Goal: Task Accomplishment & Management: Complete application form

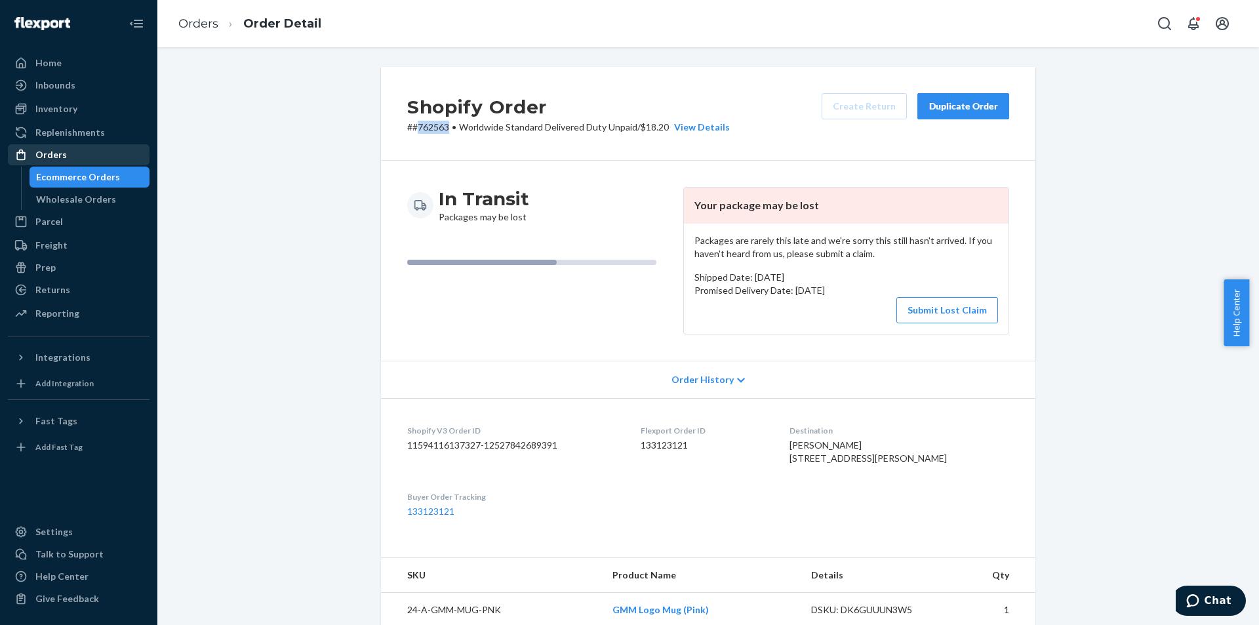
click at [86, 157] on div "Orders" at bounding box center [78, 155] width 139 height 18
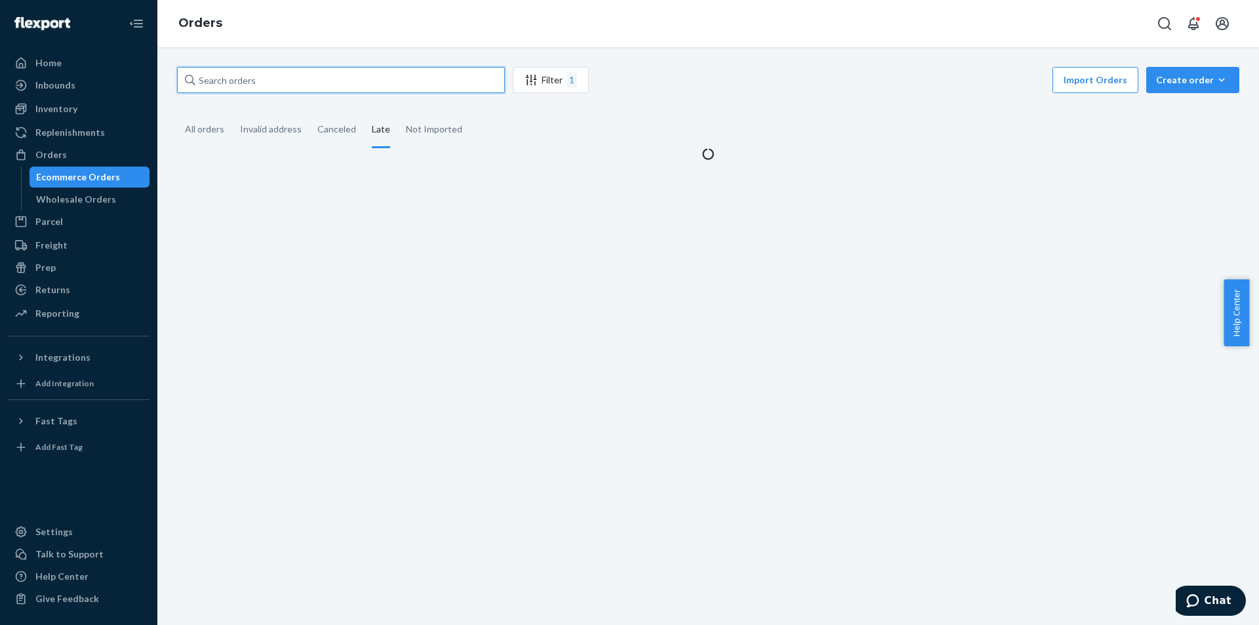
click at [258, 87] on input "text" at bounding box center [341, 80] width 328 height 26
paste input "763465"
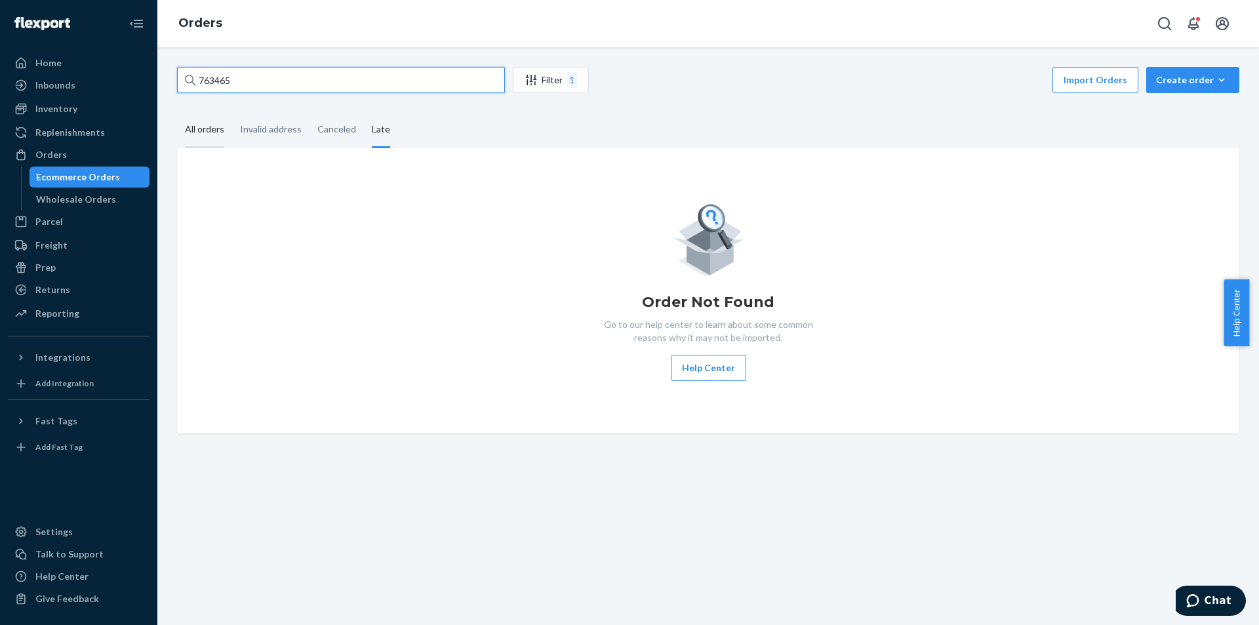
type input "763465"
click at [208, 130] on div "All orders" at bounding box center [204, 130] width 39 height 36
click at [177, 112] on input "All orders" at bounding box center [177, 112] width 0 height 0
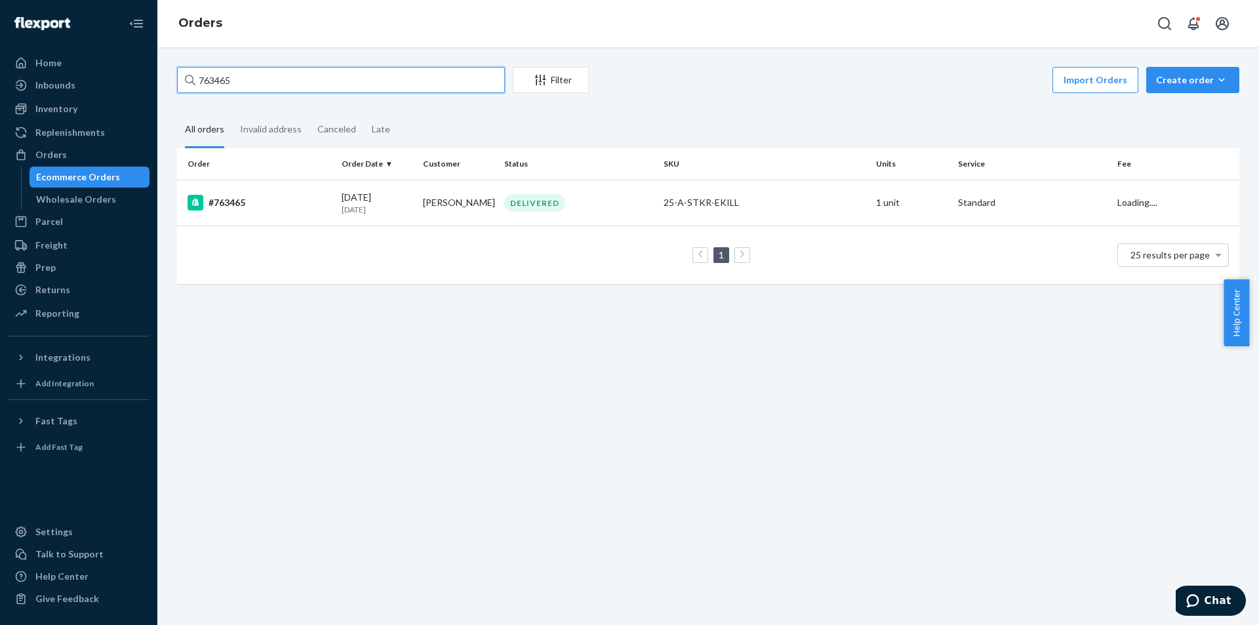
click at [252, 77] on input "763465" at bounding box center [341, 80] width 328 height 26
click at [429, 201] on td "[PERSON_NAME]" at bounding box center [458, 203] width 81 height 46
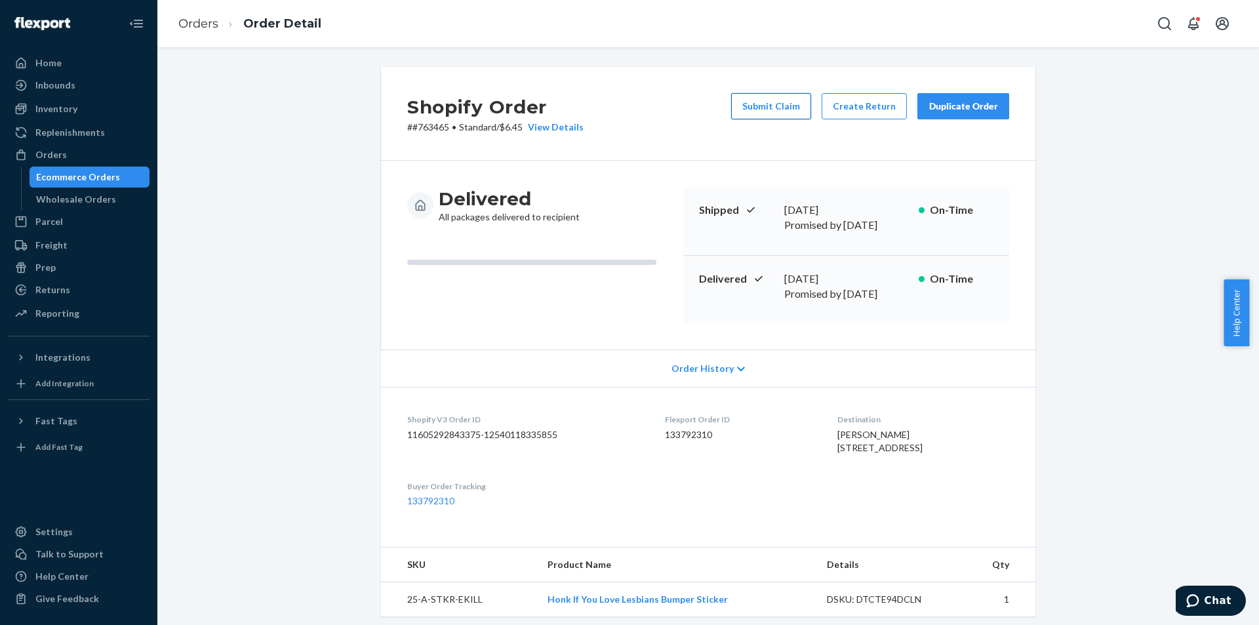
click at [781, 103] on button "Submit Claim" at bounding box center [771, 106] width 80 height 26
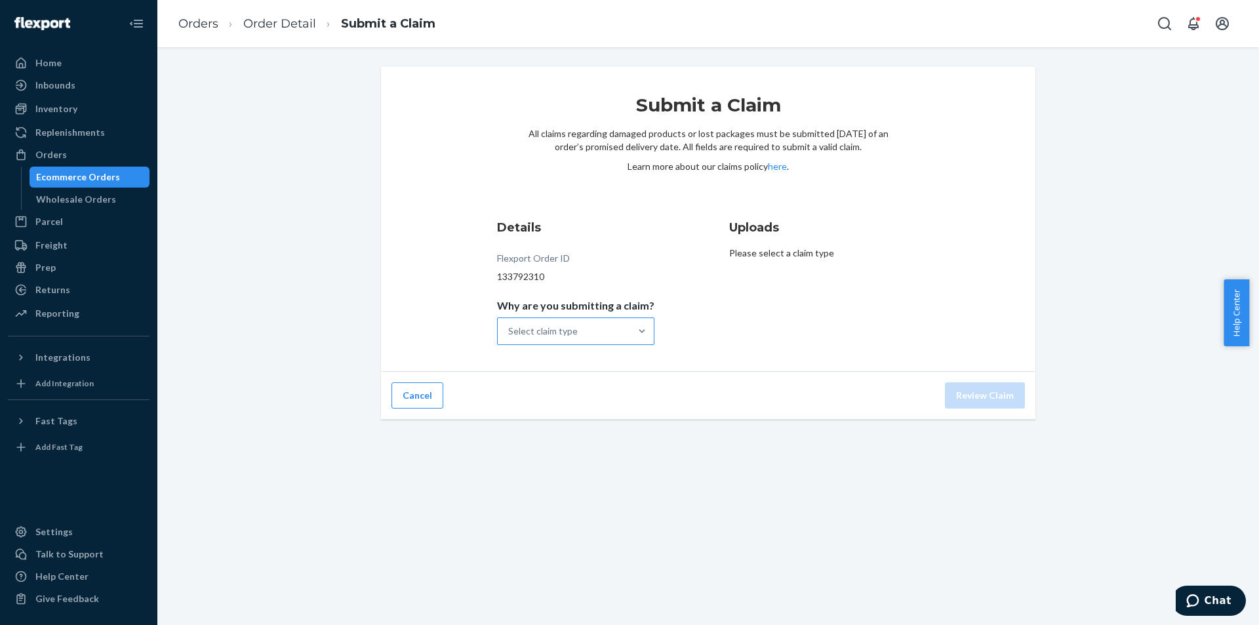
click at [569, 337] on div "Select claim type" at bounding box center [542, 330] width 69 height 13
click at [509, 337] on input "Why are you submitting a claim? Select claim type" at bounding box center [508, 330] width 1 height 13
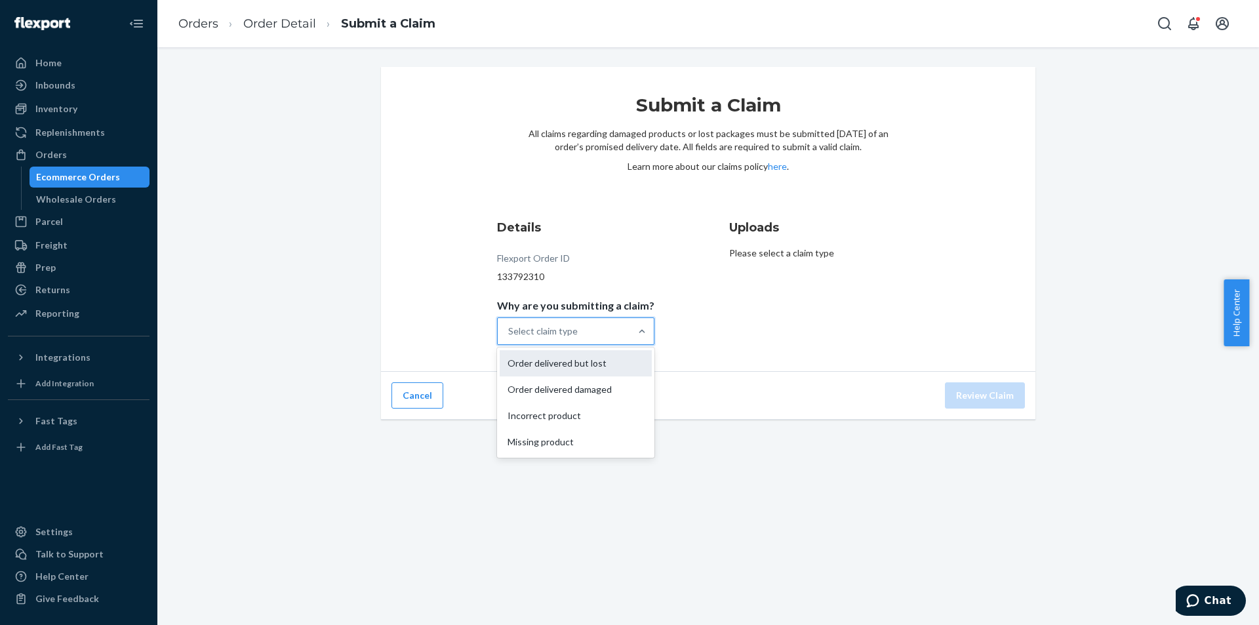
click at [602, 362] on div "Order delivered but lost" at bounding box center [575, 363] width 152 height 26
click at [509, 338] on input "Why are you submitting a claim? option Order delivered but lost focused, 0 of 4…" at bounding box center [508, 330] width 1 height 13
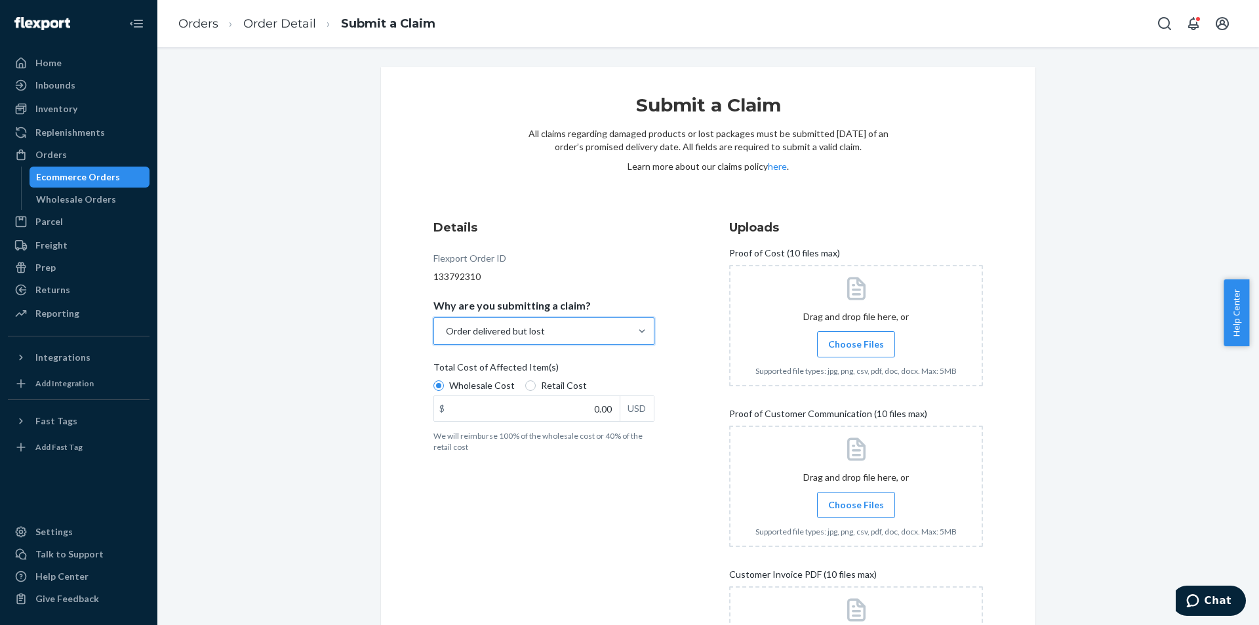
click at [546, 384] on span "Retail Cost" at bounding box center [564, 385] width 46 height 13
click at [536, 384] on input "Retail Cost" at bounding box center [530, 385] width 10 height 10
radio input "true"
radio input "false"
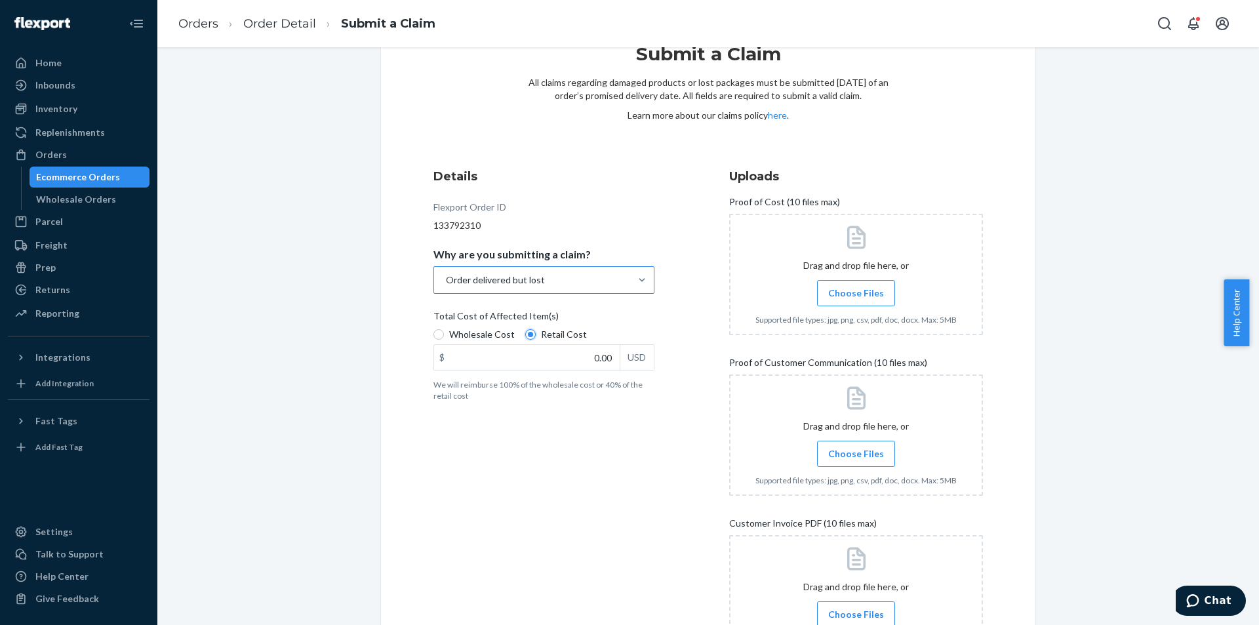
scroll to position [131, 0]
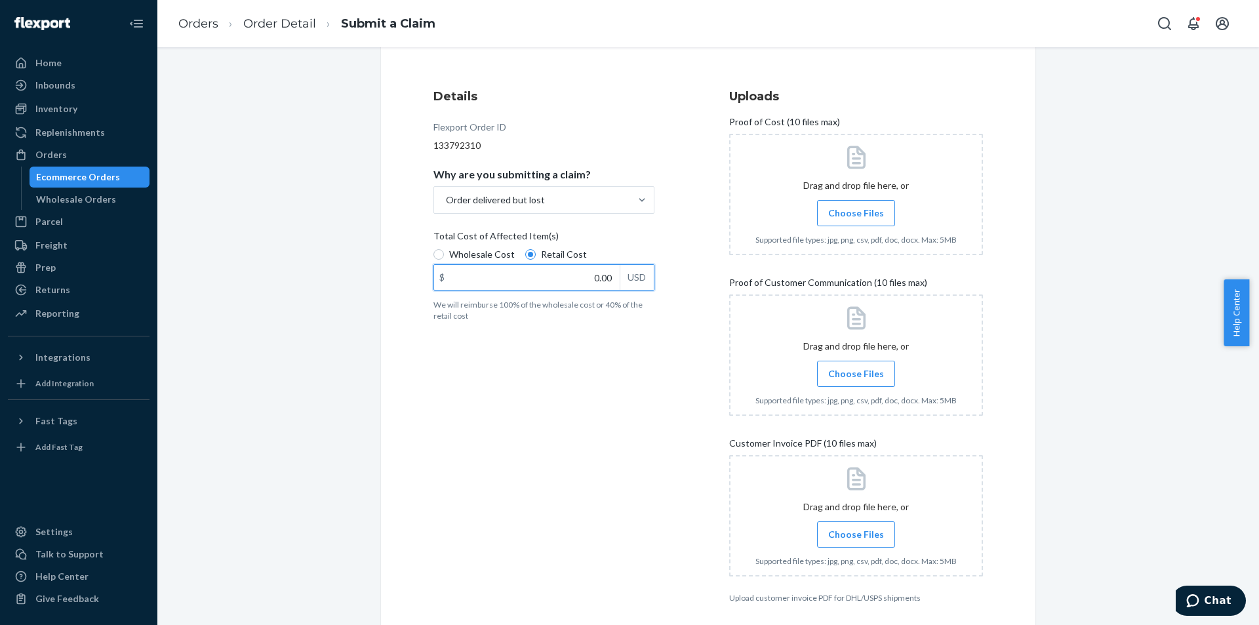
click at [580, 278] on input "0.00" at bounding box center [527, 277] width 186 height 25
type input "8.00"
click at [861, 212] on span "Choose Files" at bounding box center [856, 212] width 56 height 13
click at [856, 212] on input "Choose Files" at bounding box center [855, 213] width 1 height 14
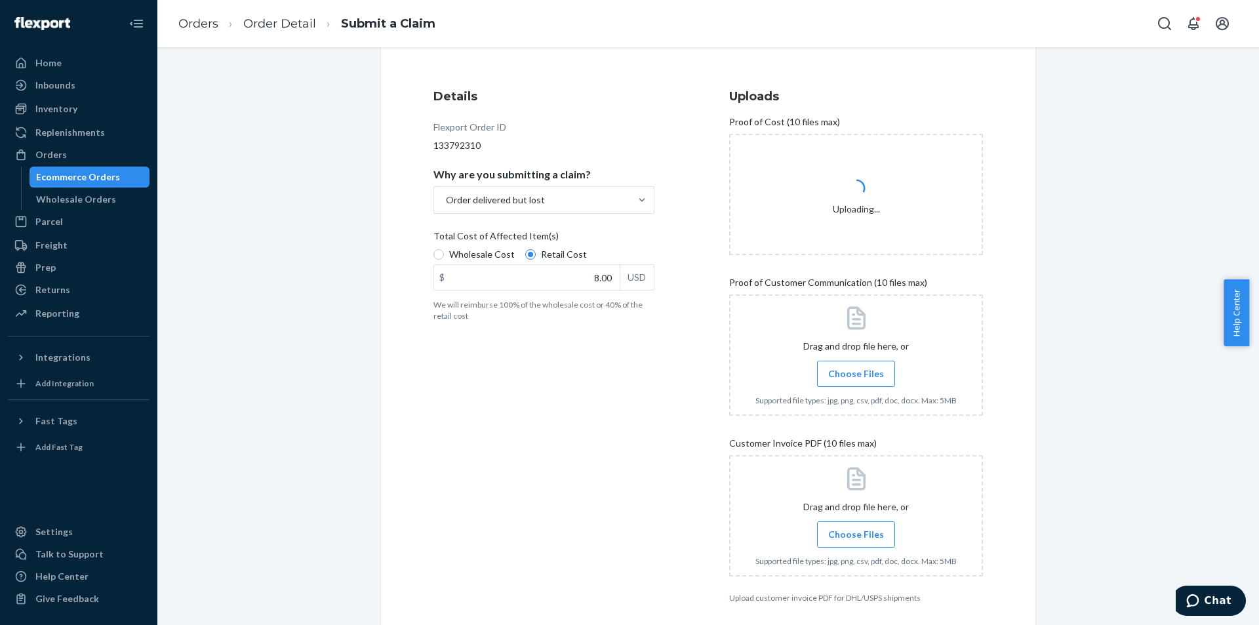
click at [863, 379] on span "Choose Files" at bounding box center [856, 373] width 56 height 13
click at [856, 379] on input "Choose Files" at bounding box center [855, 373] width 1 height 14
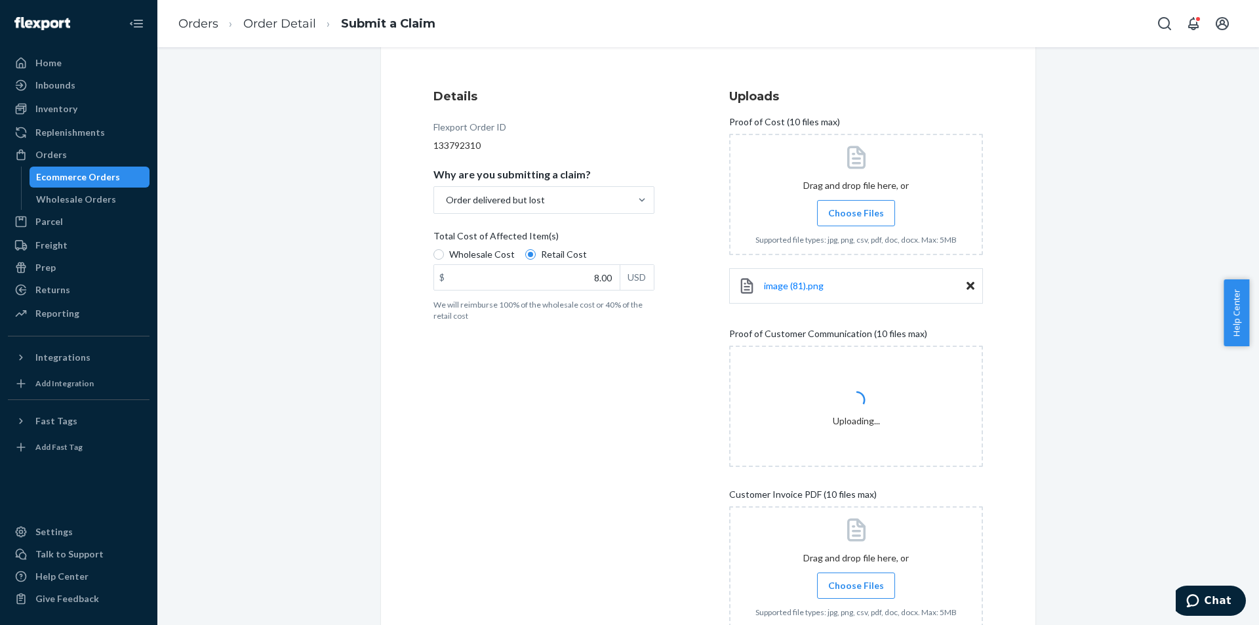
click at [832, 583] on span "Choose Files" at bounding box center [856, 585] width 56 height 13
click at [855, 583] on input "Choose Files" at bounding box center [855, 585] width 1 height 14
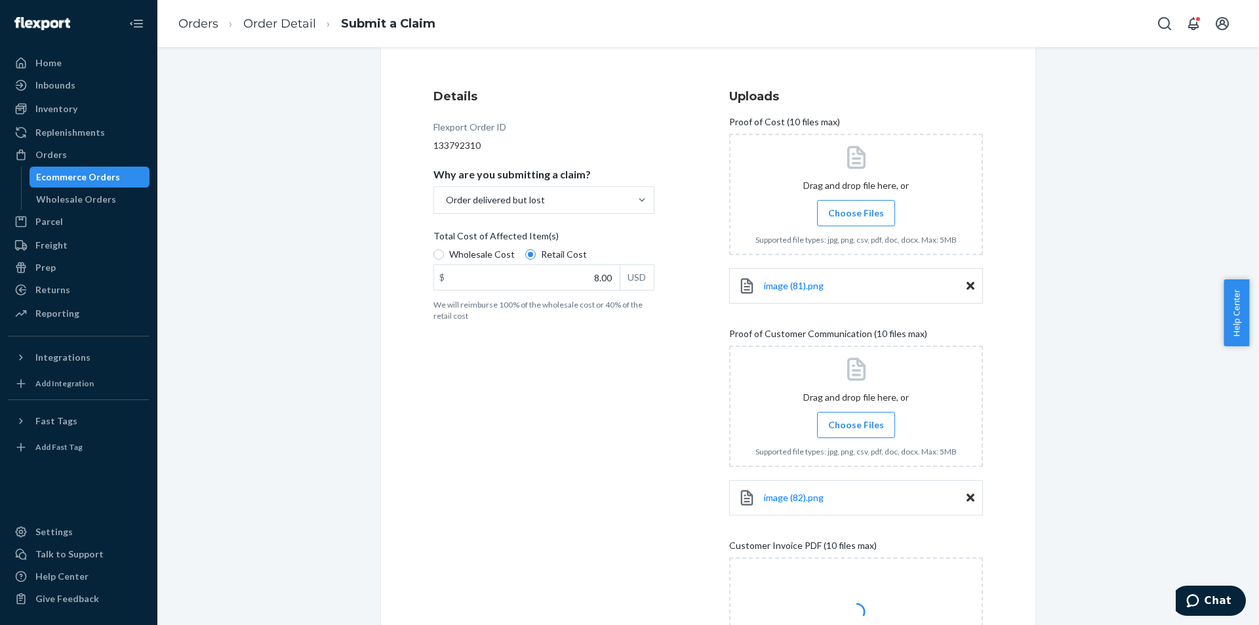
scroll to position [286, 0]
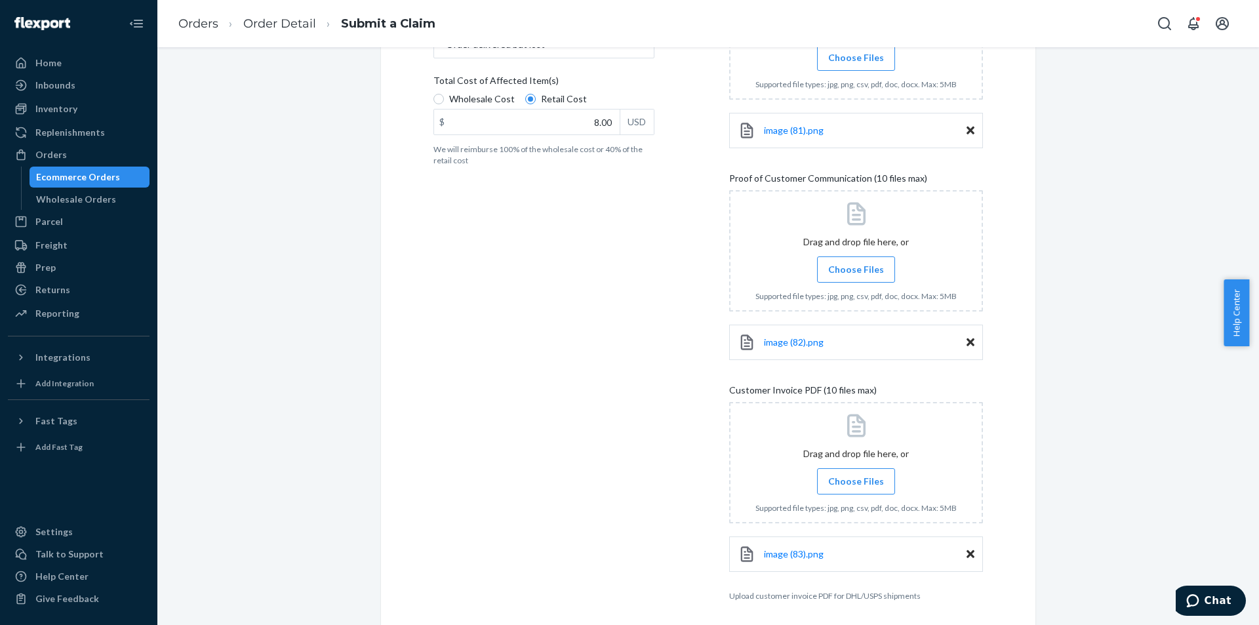
click at [844, 484] on span "Choose Files" at bounding box center [856, 481] width 56 height 13
click at [855, 484] on input "Choose Files" at bounding box center [855, 481] width 1 height 14
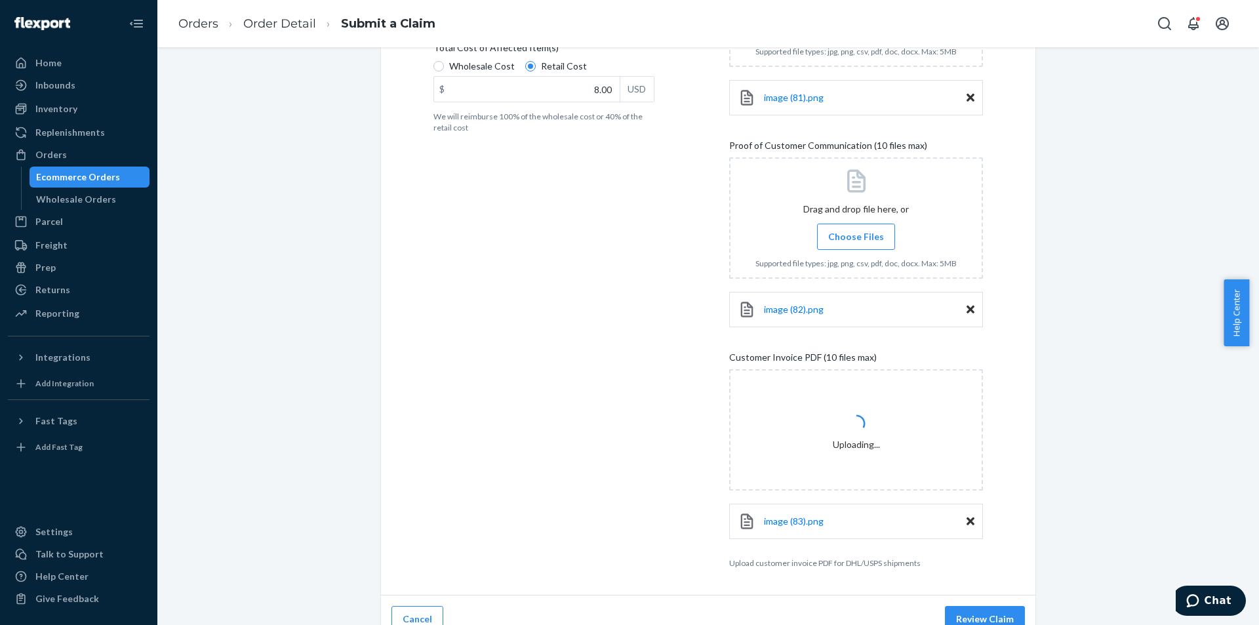
scroll to position [338, 0]
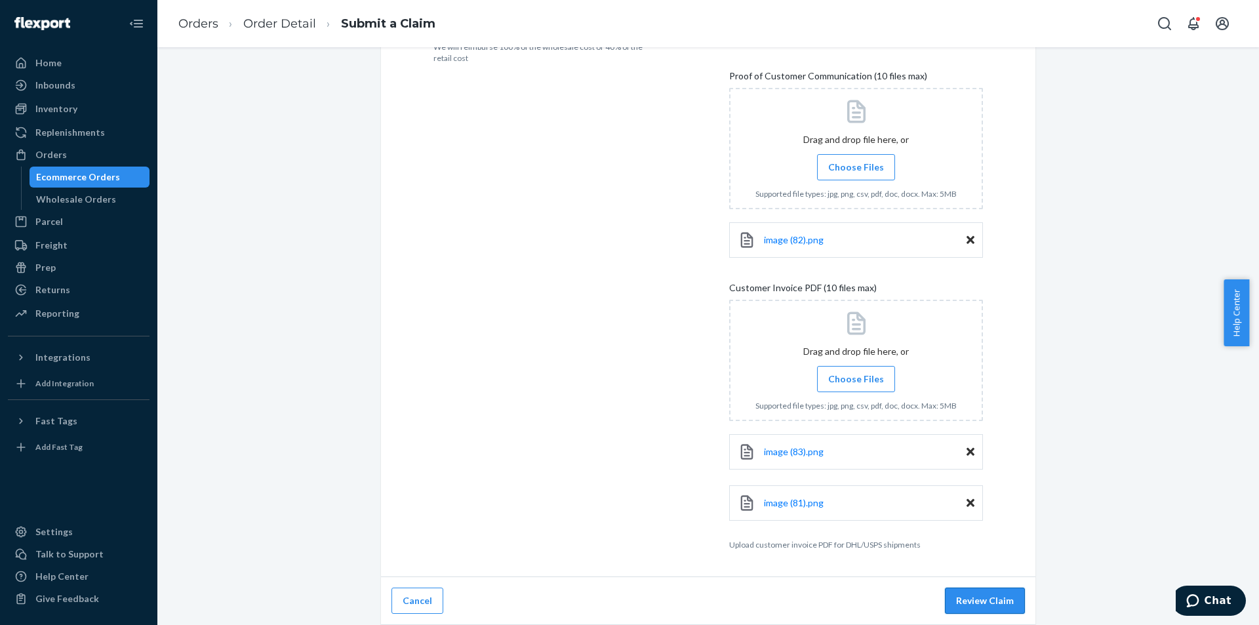
click at [967, 604] on button "Review Claim" at bounding box center [985, 600] width 80 height 26
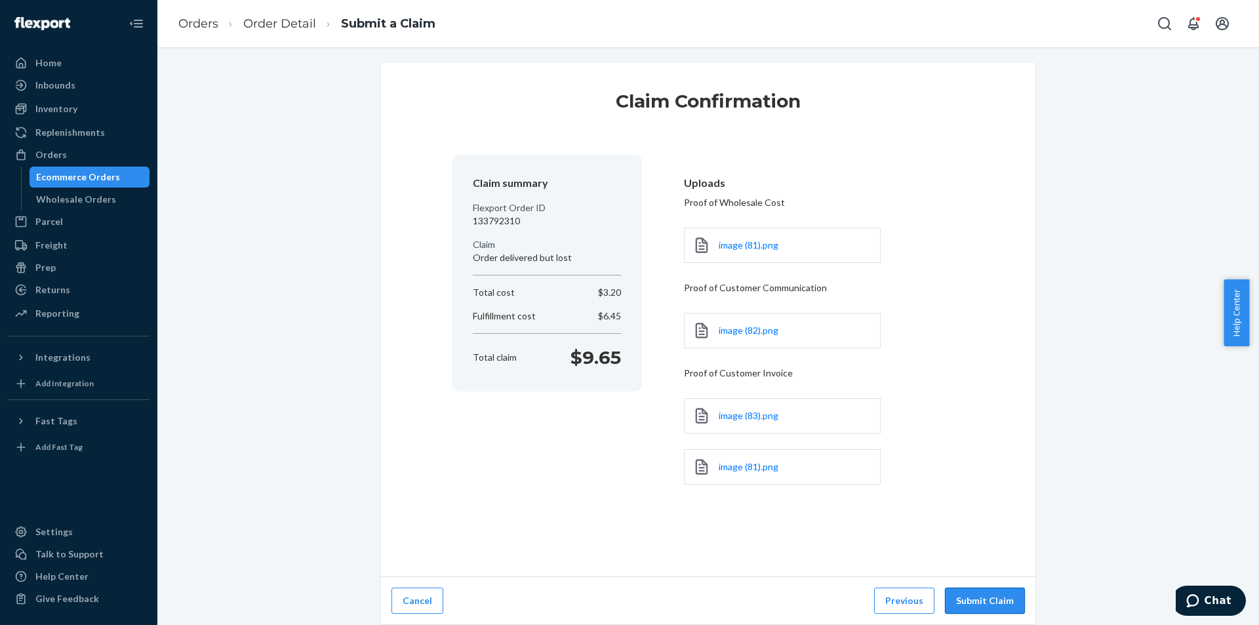
click at [964, 596] on button "Submit Claim" at bounding box center [985, 600] width 80 height 26
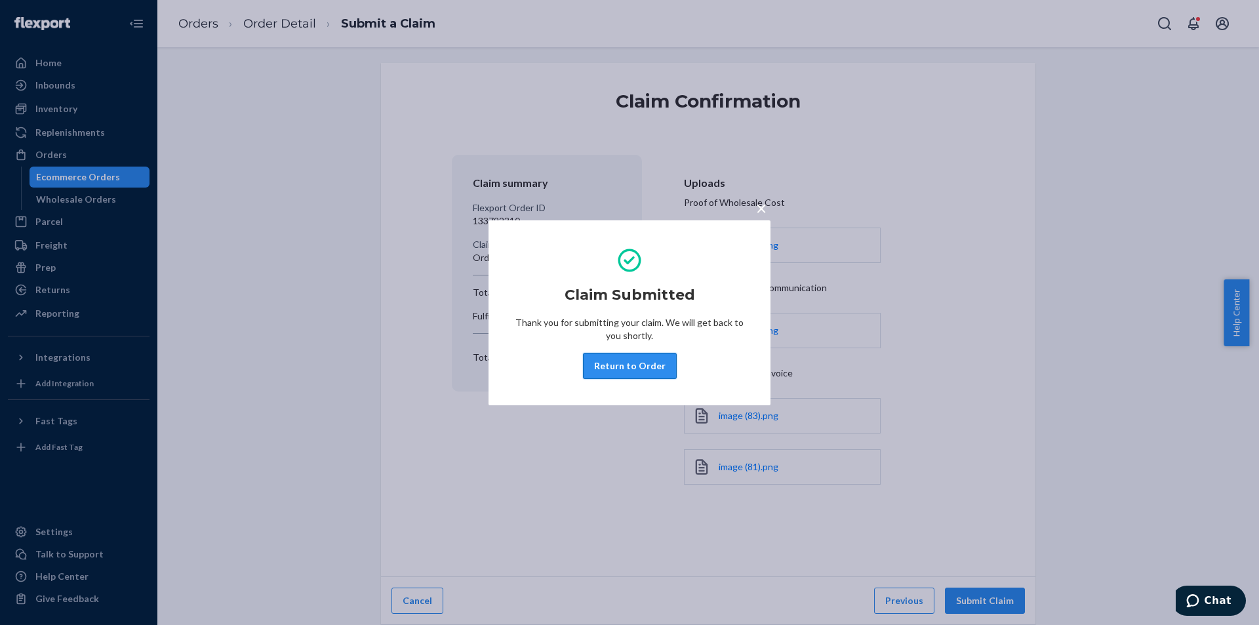
click at [617, 370] on button "Return to Order" at bounding box center [630, 366] width 94 height 26
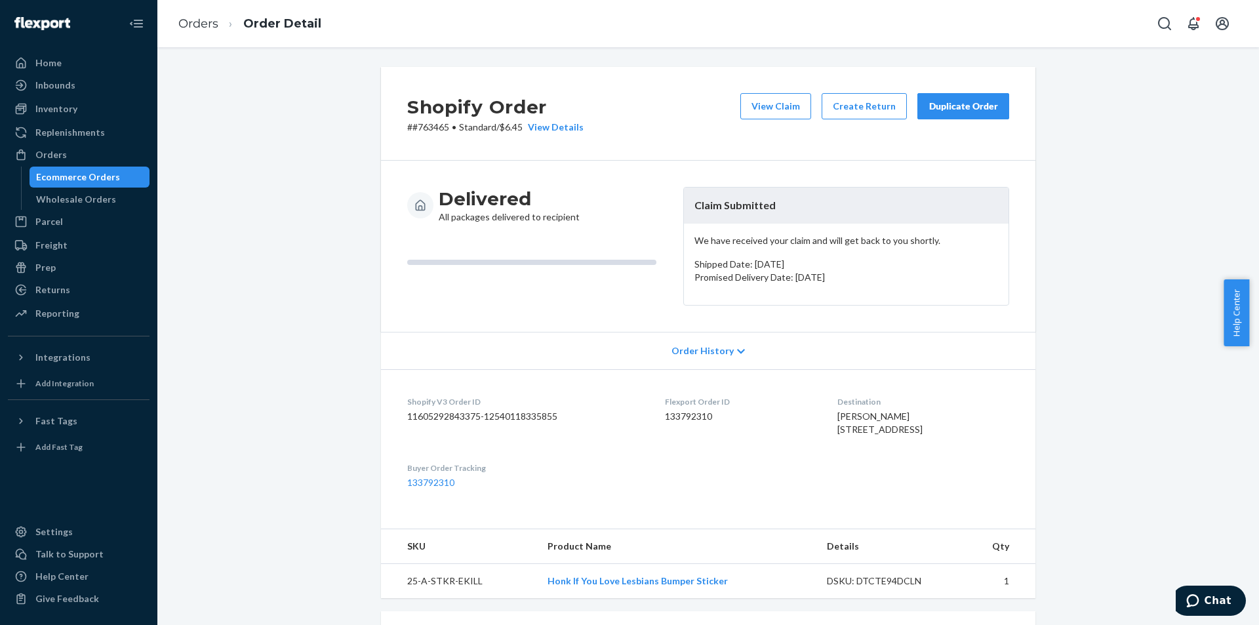
click at [960, 105] on div "Duplicate Order" at bounding box center [962, 106] width 69 height 13
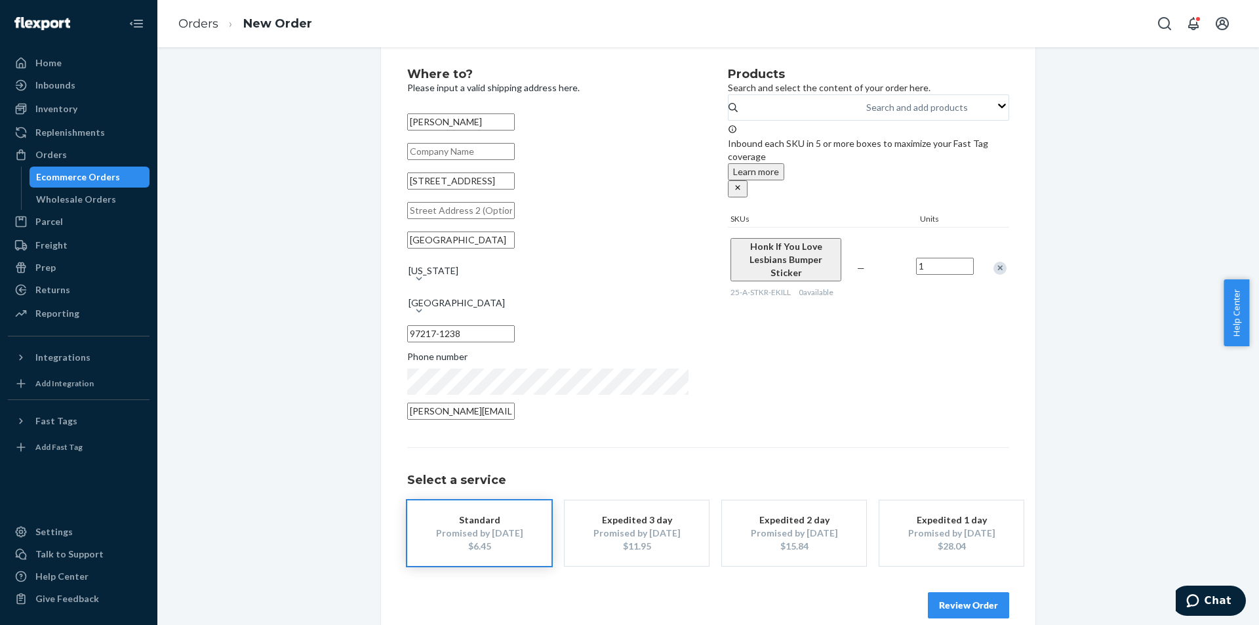
scroll to position [38, 0]
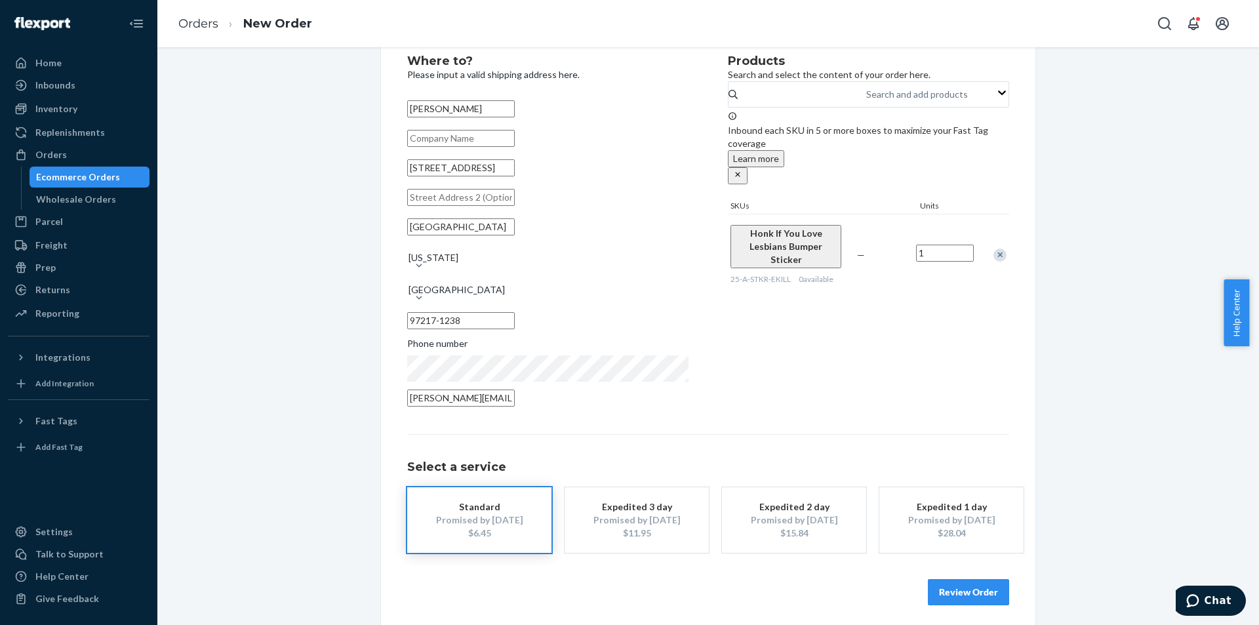
click at [953, 592] on button "Review Order" at bounding box center [968, 592] width 81 height 26
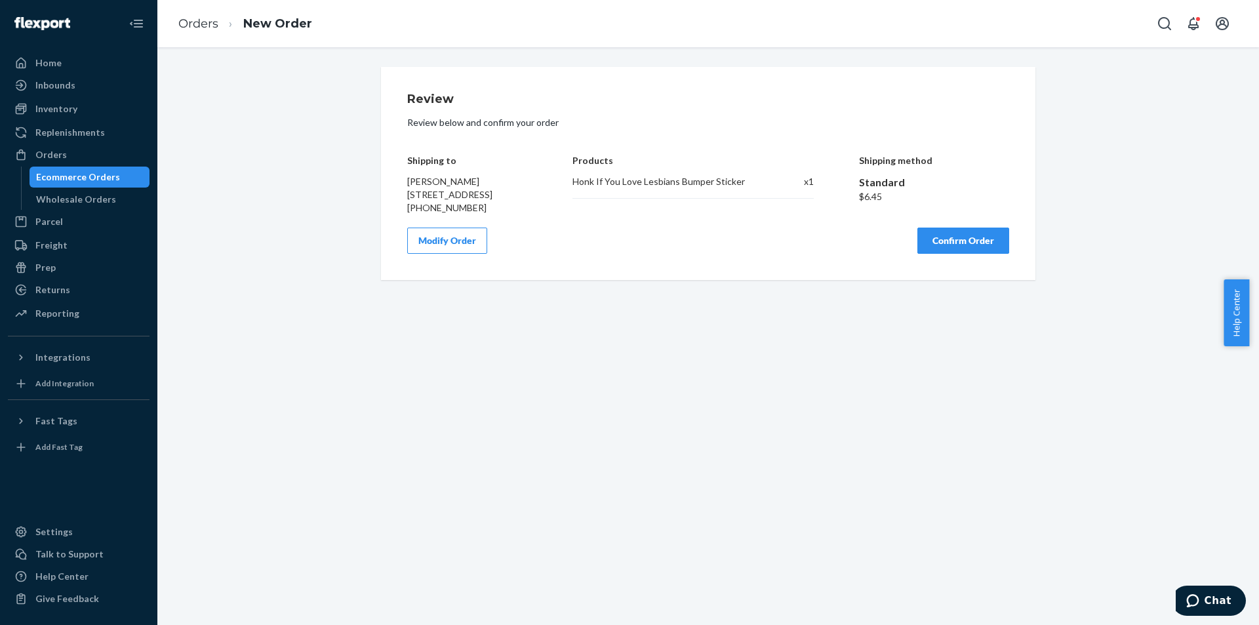
scroll to position [0, 0]
click at [945, 244] on button "Confirm Order" at bounding box center [963, 240] width 92 height 26
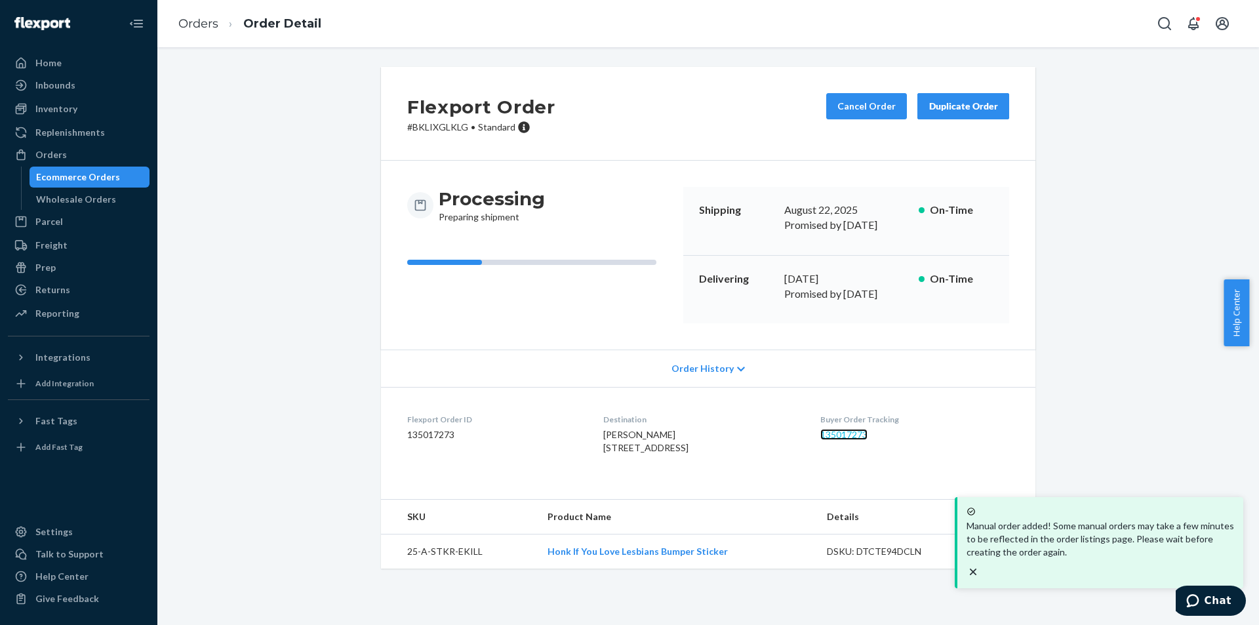
click at [849, 429] on link "135017273" at bounding box center [843, 434] width 47 height 11
